Goal: Information Seeking & Learning: Check status

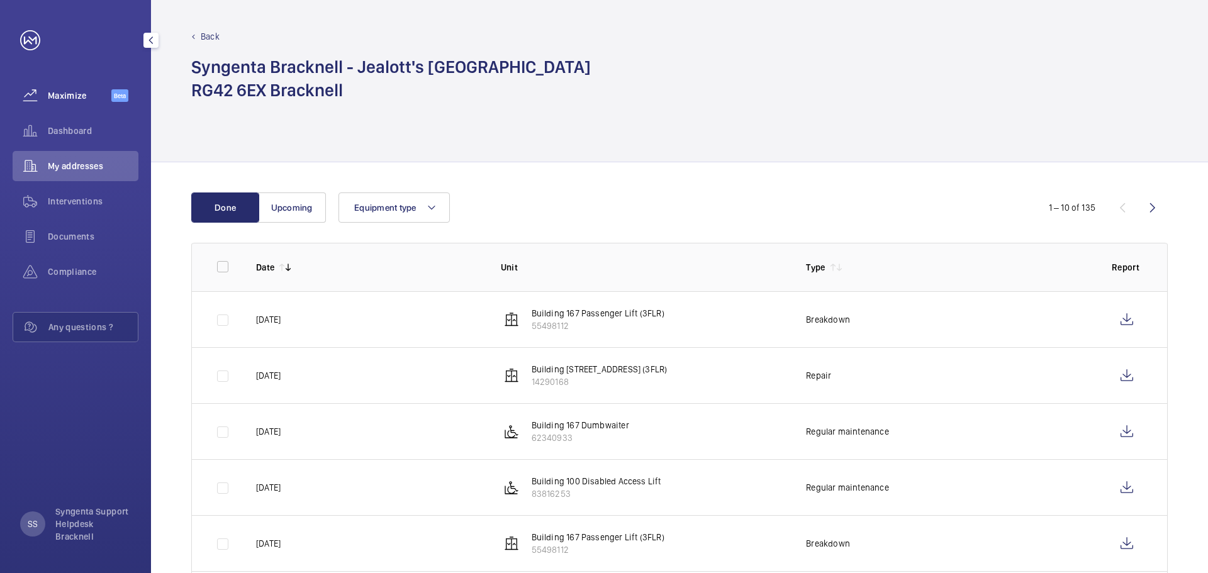
click at [72, 97] on span "Maximize" at bounding box center [80, 95] width 64 height 13
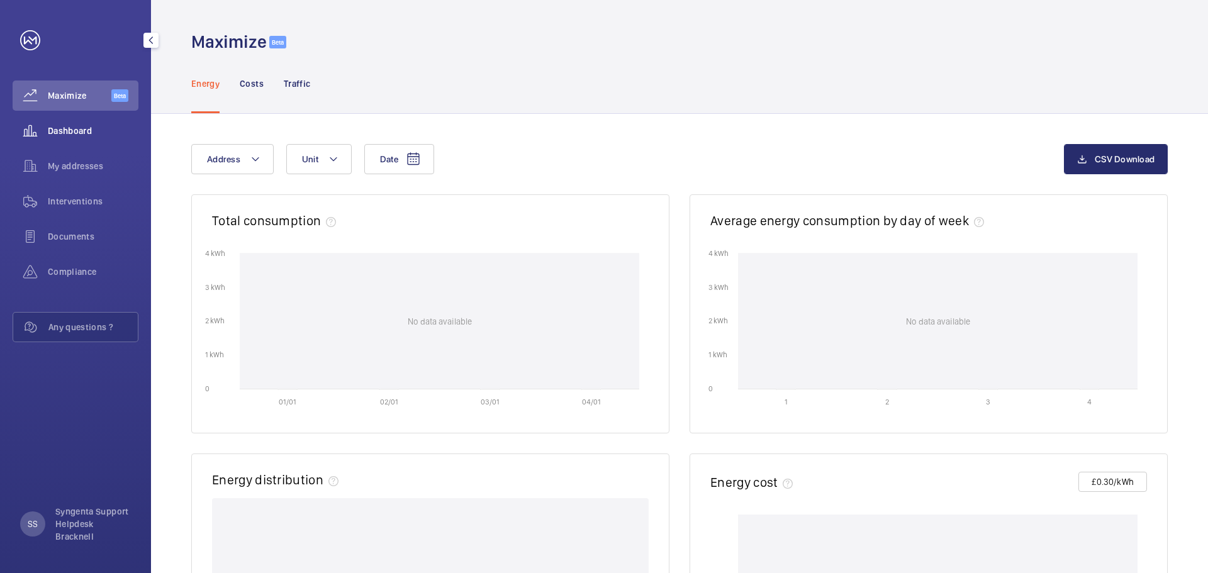
click at [89, 123] on div "Dashboard" at bounding box center [76, 131] width 126 height 30
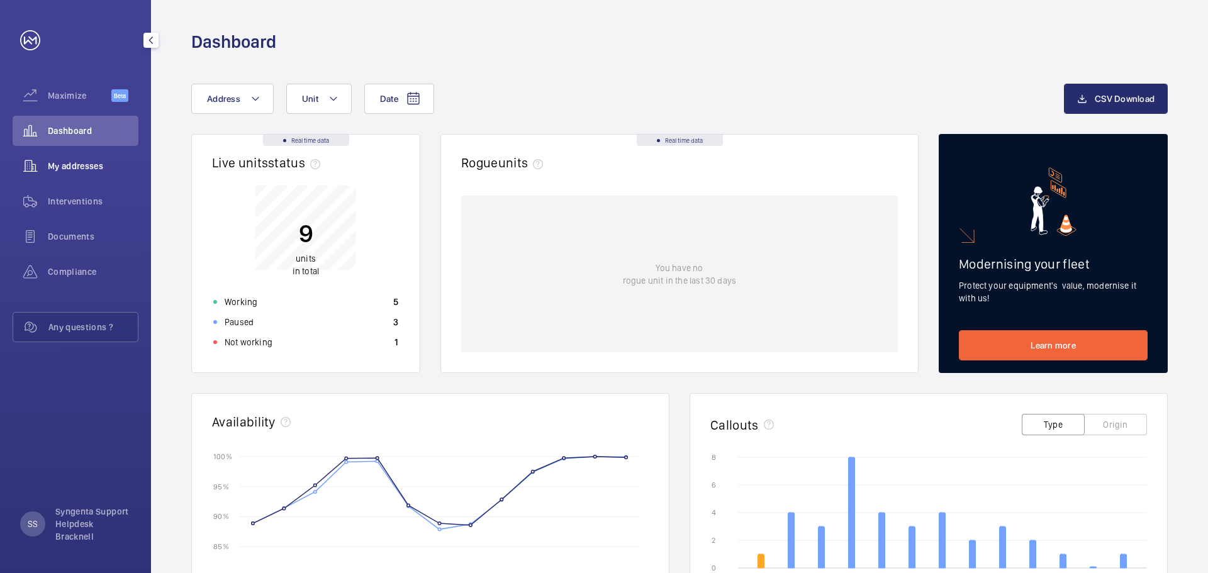
click at [101, 166] on span "My addresses" at bounding box center [93, 166] width 91 height 13
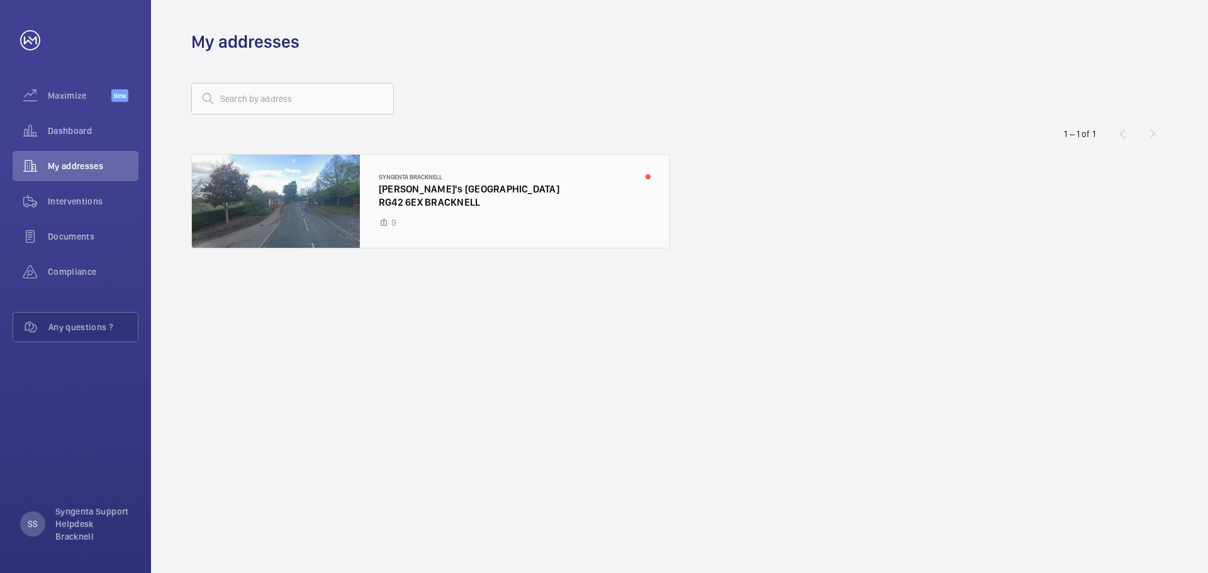
click at [565, 187] on div at bounding box center [430, 201] width 477 height 93
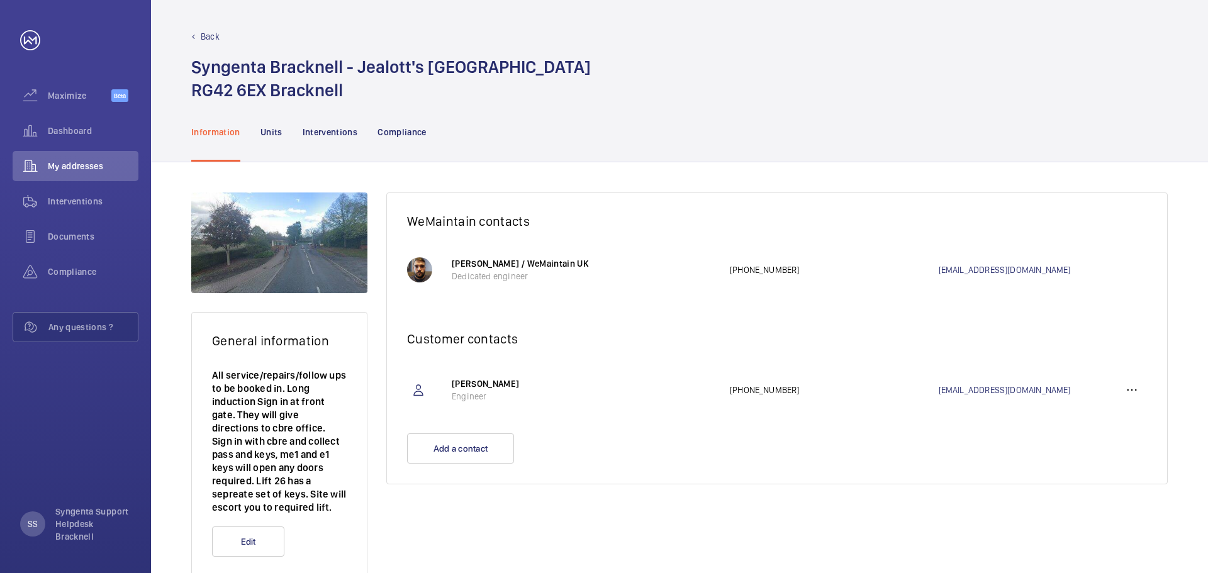
drag, startPoint x: 796, startPoint y: 392, endPoint x: 747, endPoint y: 391, distance: 49.1
click at [747, 391] on p "[PHONE_NUMBER]" at bounding box center [834, 390] width 209 height 13
click at [418, 133] on p "Compliance" at bounding box center [401, 132] width 49 height 13
